Goal: Complete application form

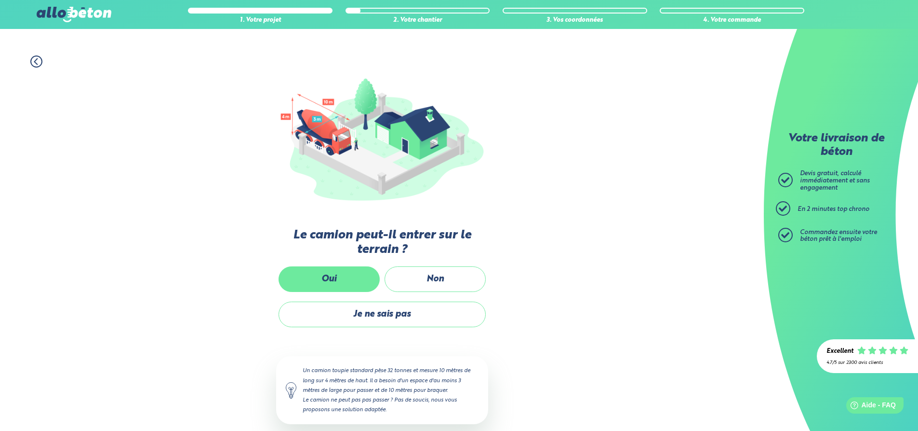
click at [324, 282] on label "Oui" at bounding box center [329, 279] width 101 height 26
click at [0, 0] on input "Oui" at bounding box center [0, 0] width 0 height 0
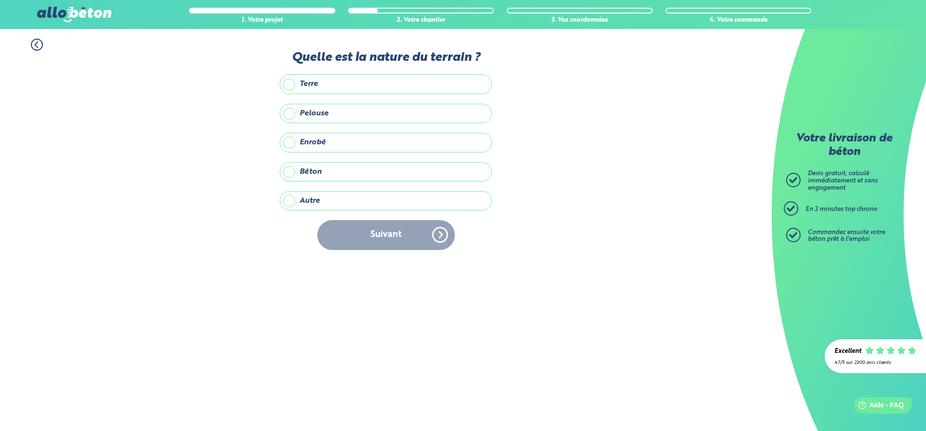
click at [293, 84] on label "Terre" at bounding box center [386, 83] width 212 height 19
click at [0, 0] on input "Terre" at bounding box center [0, 0] width 0 height 0
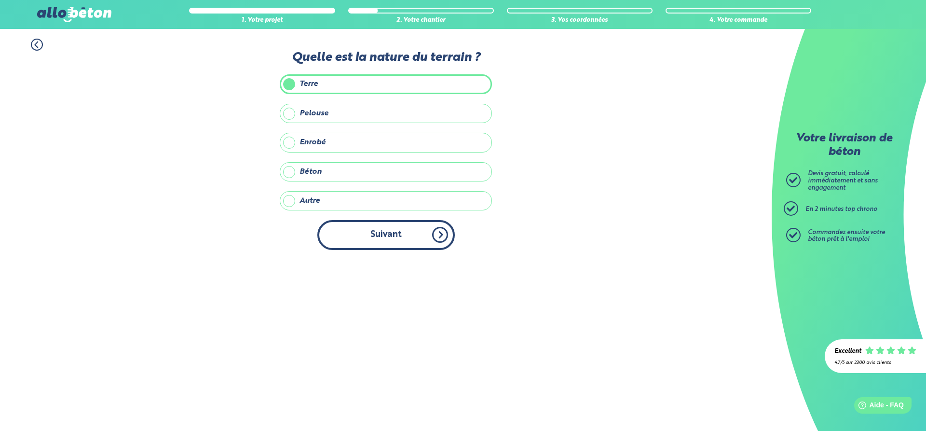
click at [376, 242] on button "Suivant" at bounding box center [385, 234] width 137 height 29
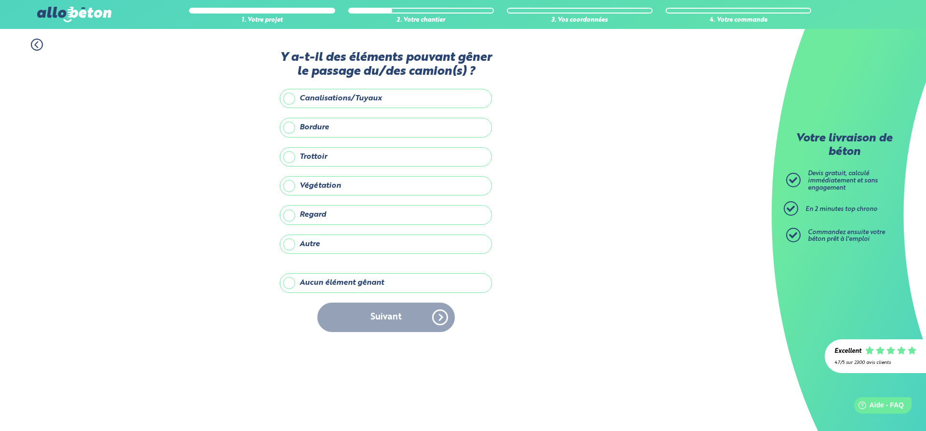
click at [312, 127] on label "Bordure" at bounding box center [386, 127] width 212 height 19
click at [0, 0] on input "Bordure" at bounding box center [0, 0] width 0 height 0
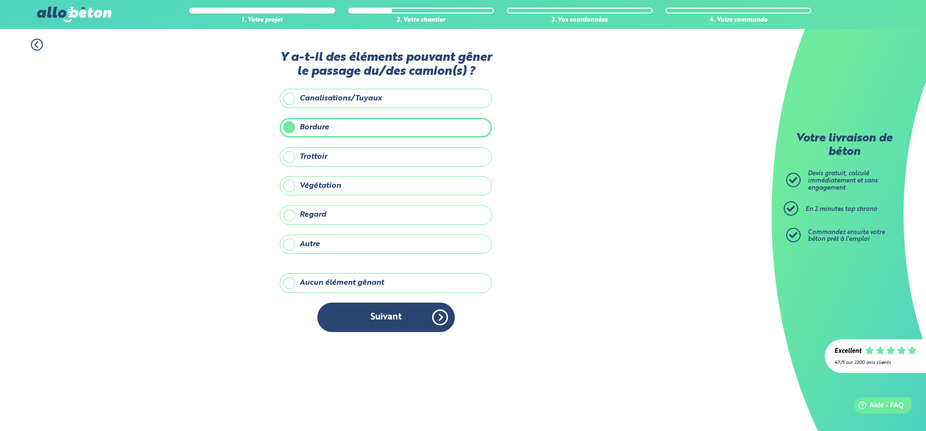
click at [333, 190] on label "Végétation" at bounding box center [386, 185] width 212 height 19
click at [0, 0] on input "Végétation" at bounding box center [0, 0] width 0 height 0
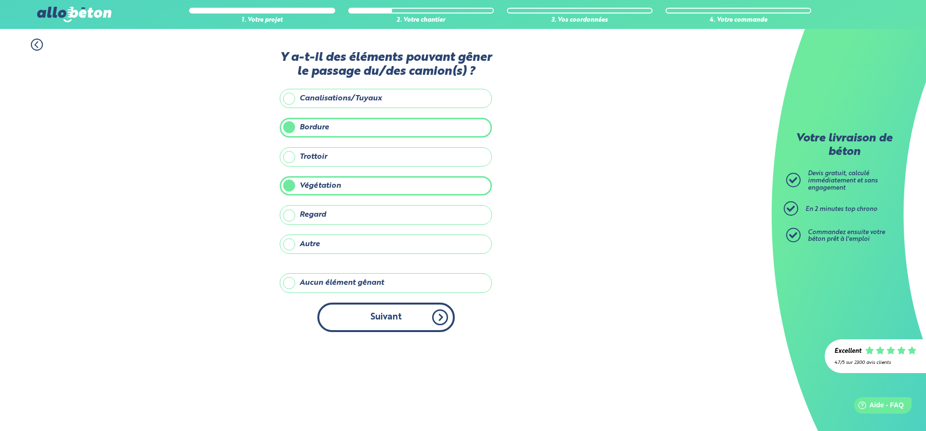
click at [371, 321] on button "Suivant" at bounding box center [385, 316] width 137 height 29
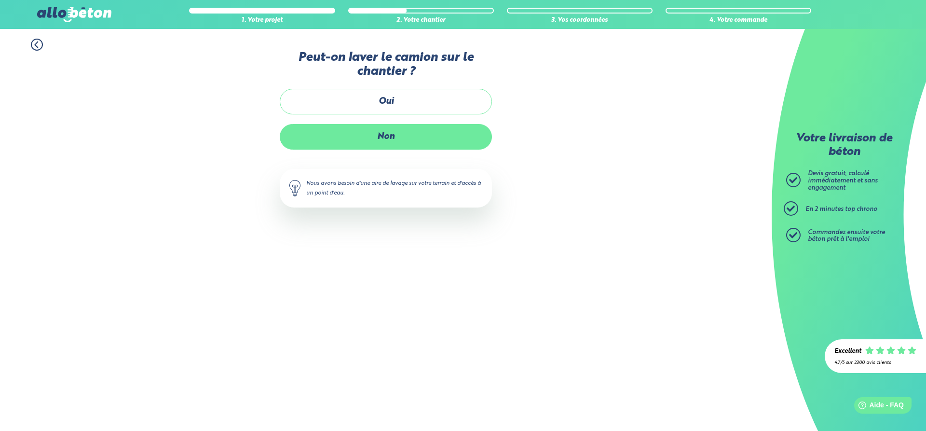
click at [425, 134] on label "Non" at bounding box center [386, 137] width 212 height 26
click at [0, 0] on input "Non" at bounding box center [0, 0] width 0 height 0
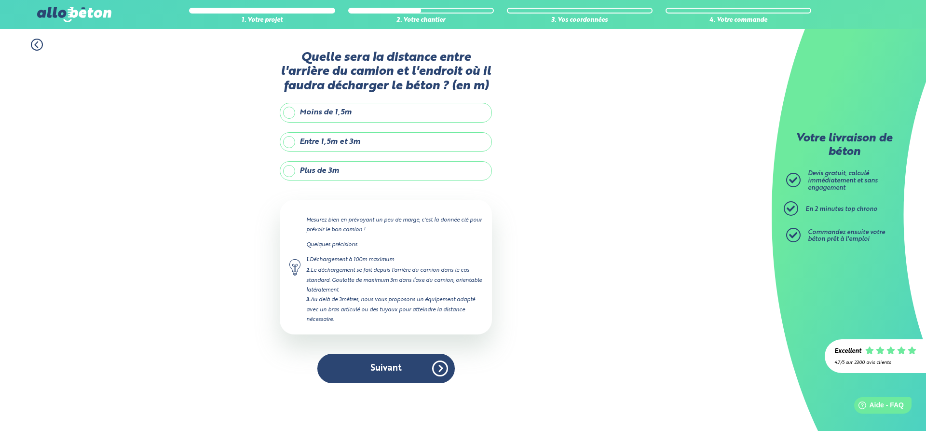
click at [327, 174] on label "Plus de 3m" at bounding box center [386, 170] width 212 height 19
click at [0, 0] on input "Plus de 3m" at bounding box center [0, 0] width 0 height 0
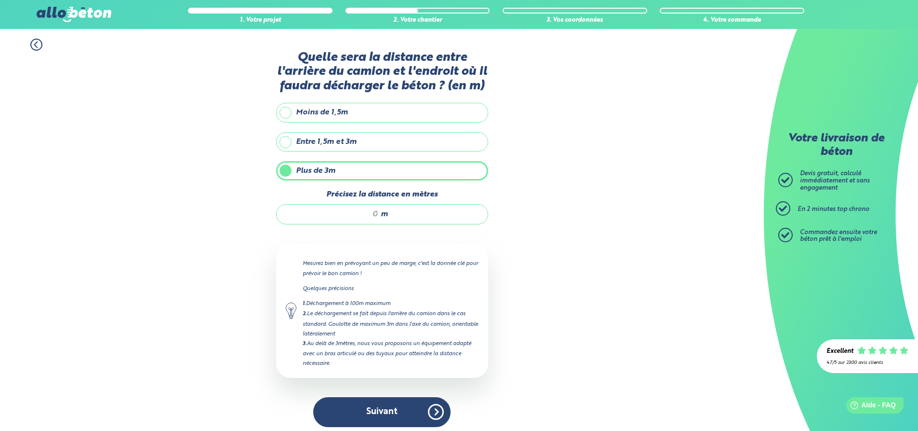
click at [355, 214] on input "Précisez la distance en mètres" at bounding box center [332, 214] width 92 height 10
type input "15"
click at [411, 405] on button "Suivant" at bounding box center [381, 411] width 137 height 29
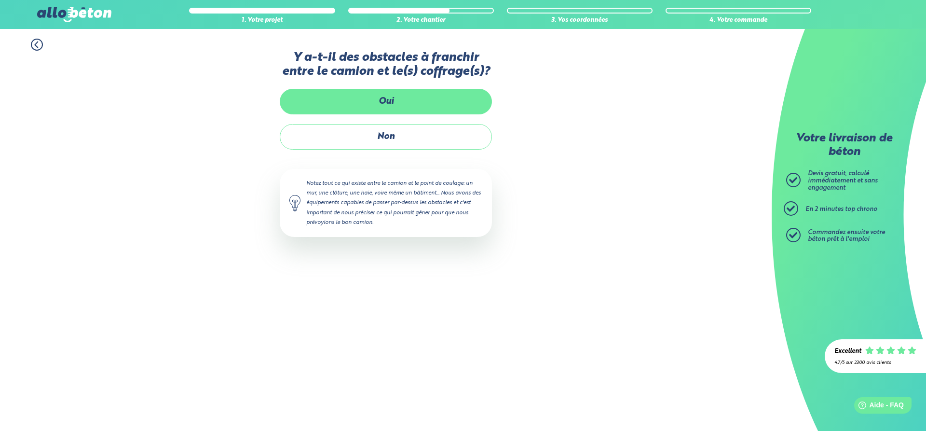
click at [390, 105] on label "Oui" at bounding box center [386, 102] width 212 height 26
click at [0, 0] on input "Oui" at bounding box center [0, 0] width 0 height 0
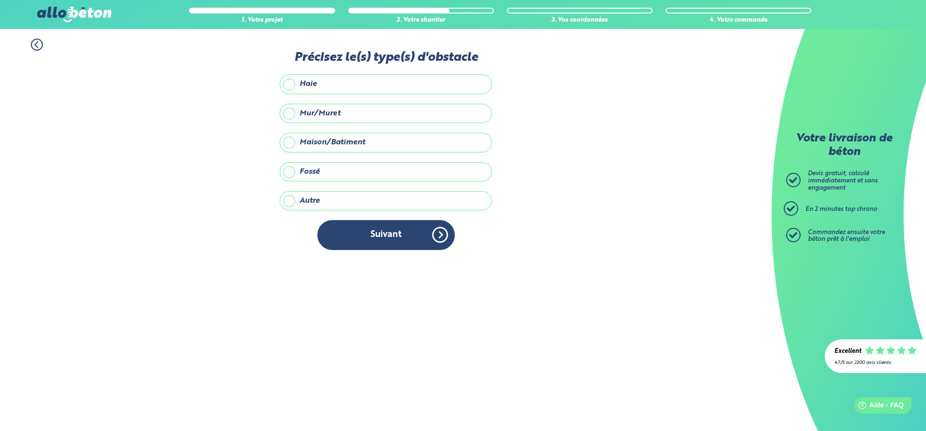
click at [349, 118] on label "Mur/Muret" at bounding box center [386, 113] width 212 height 19
click at [0, 0] on input "Mur/Muret" at bounding box center [0, 0] width 0 height 0
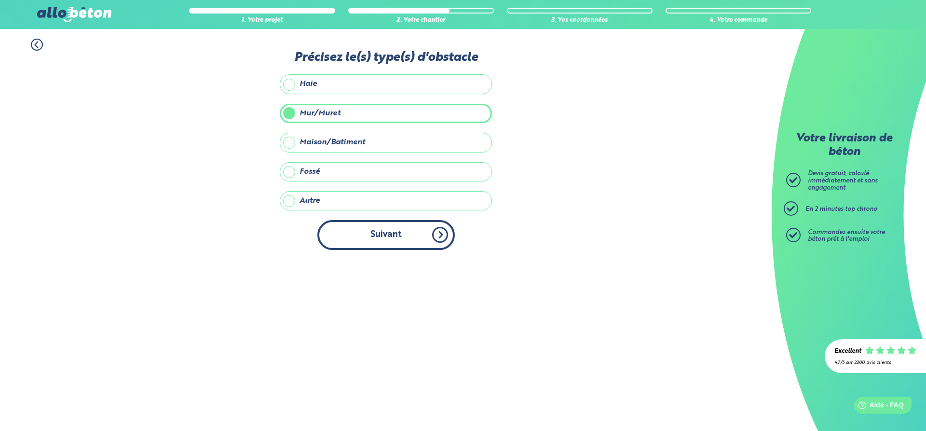
click at [371, 231] on button "Suivant" at bounding box center [385, 234] width 137 height 29
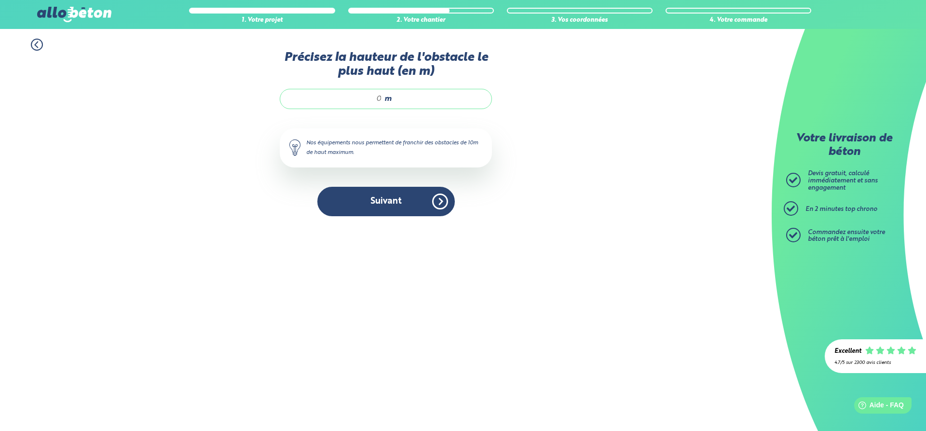
click at [363, 99] on input "Précisez la hauteur de l'obstacle le plus haut (en m)" at bounding box center [336, 99] width 92 height 10
type input "1.5"
click at [410, 214] on button "Suivant" at bounding box center [385, 201] width 137 height 29
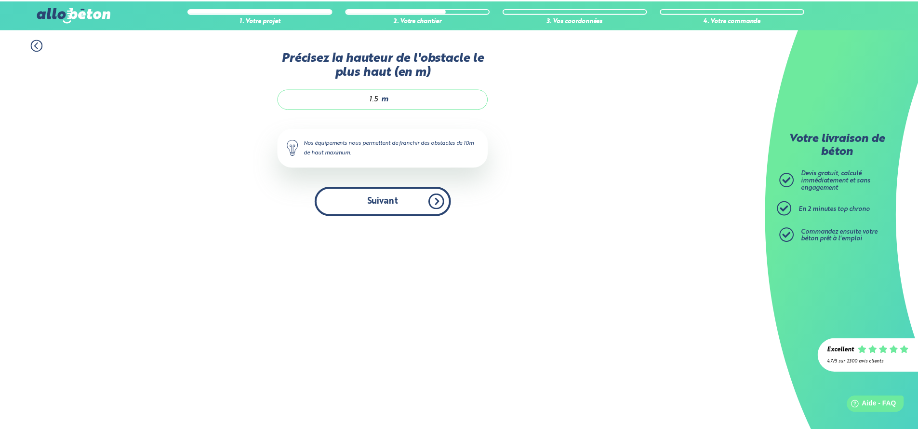
scroll to position [16, 0]
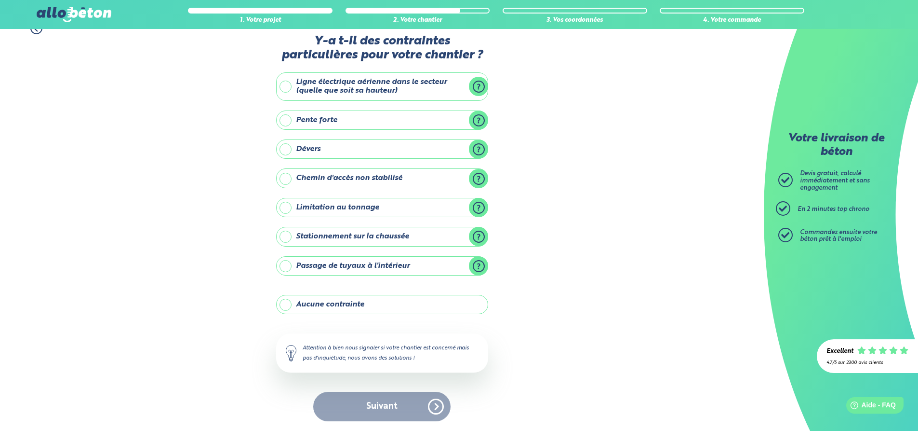
click at [348, 304] on label "Aucune contrainte" at bounding box center [382, 304] width 212 height 19
click at [0, 0] on input "Aucune contrainte" at bounding box center [0, 0] width 0 height 0
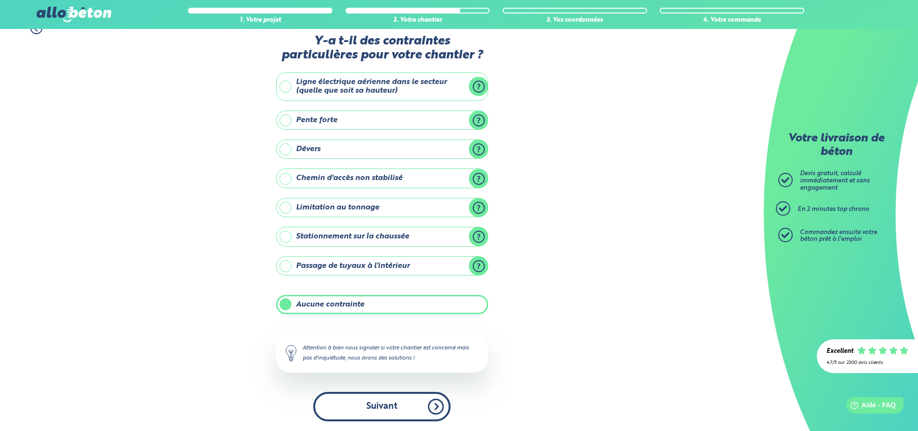
click at [363, 410] on button "Suivant" at bounding box center [381, 405] width 137 height 29
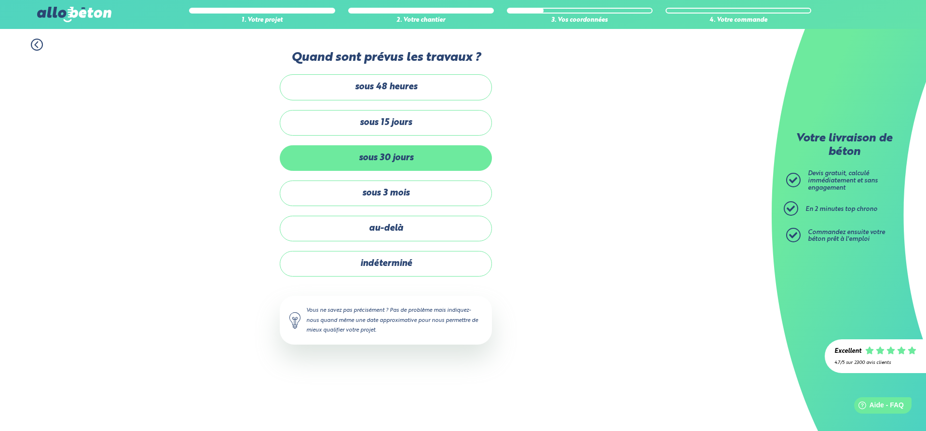
click at [390, 157] on label "sous 30 jours" at bounding box center [386, 158] width 212 height 26
click at [0, 0] on input "sous 30 jours" at bounding box center [0, 0] width 0 height 0
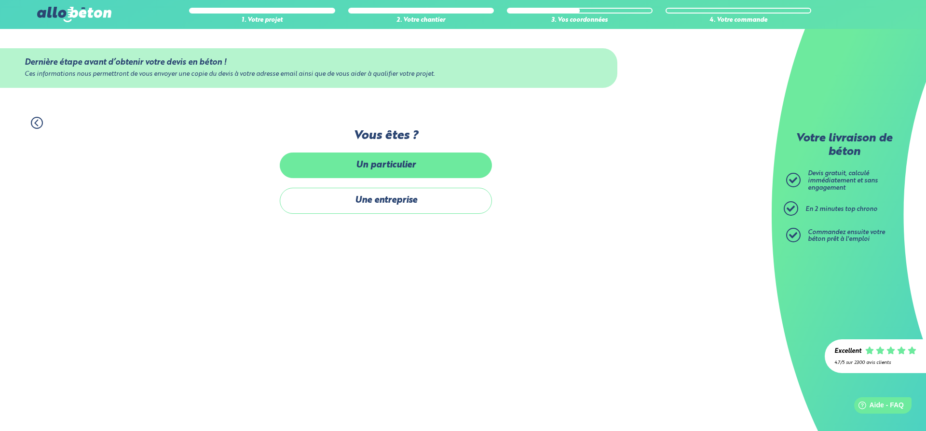
click at [389, 169] on label "Un particulier" at bounding box center [386, 165] width 212 height 26
click at [0, 0] on input "Un particulier" at bounding box center [0, 0] width 0 height 0
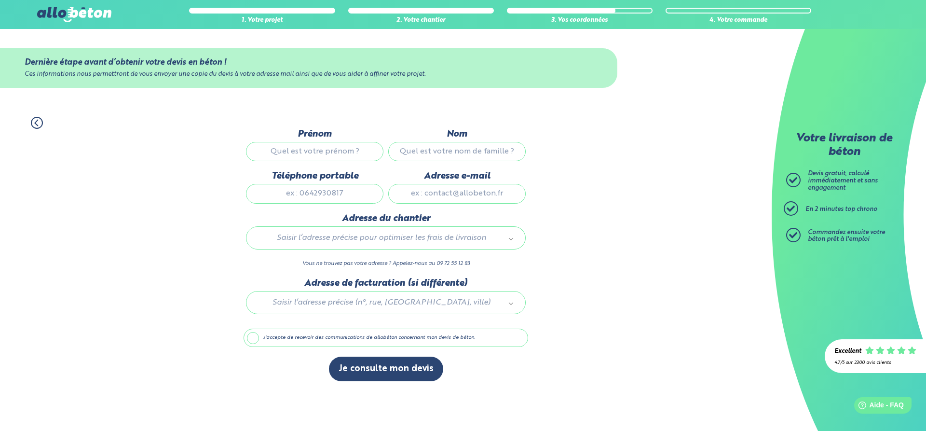
click at [341, 153] on input "Prénom" at bounding box center [314, 151] width 137 height 19
type input "[PERSON_NAME]"
type input "BRES"
type input "0616712809"
type input "[EMAIL_ADDRESS][DOMAIN_NAME]"
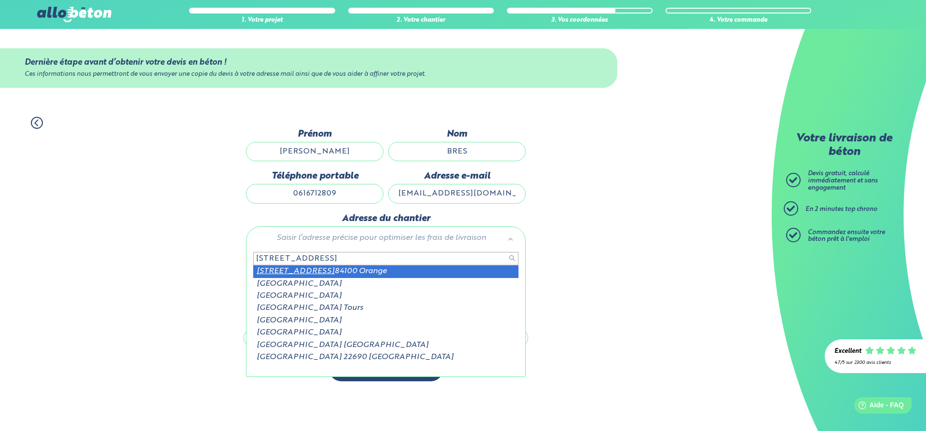
type input "[STREET_ADDRESS]"
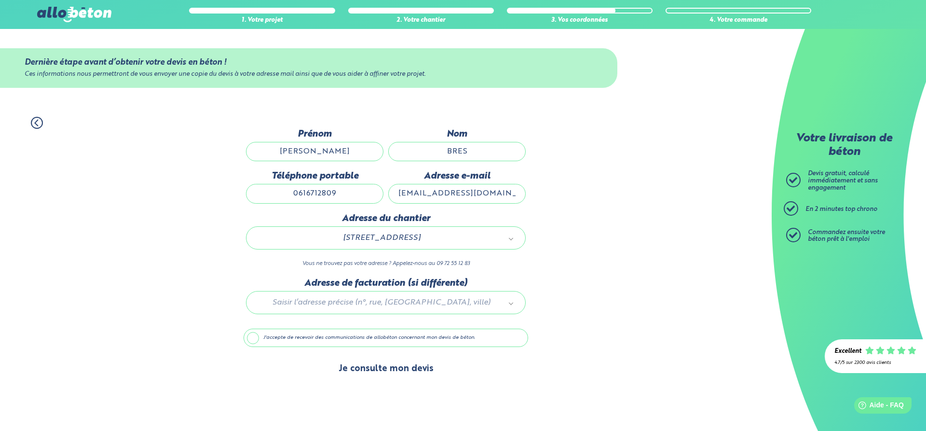
click at [380, 370] on button "Je consulte mon devis" at bounding box center [386, 368] width 114 height 25
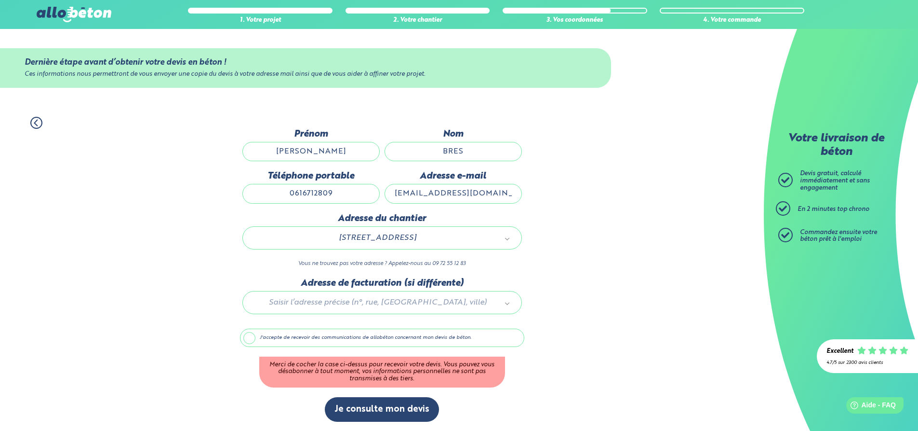
click at [250, 336] on label "J'accepte de recevoir des communications de allobéton concernant mon devis de b…" at bounding box center [382, 337] width 284 height 18
click at [0, 0] on input "J'accepte de recevoir des communications de allobéton concernant mon devis de b…" at bounding box center [0, 0] width 0 height 0
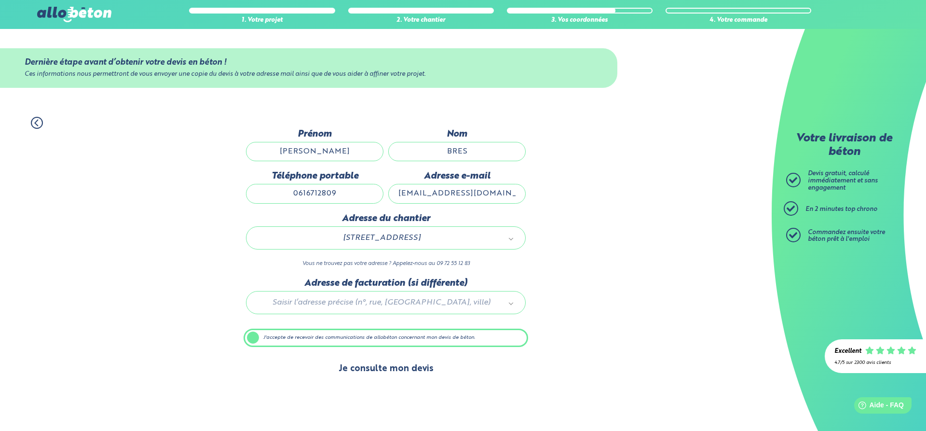
click at [362, 370] on button "Je consulte mon devis" at bounding box center [386, 368] width 114 height 25
